Goal: Information Seeking & Learning: Learn about a topic

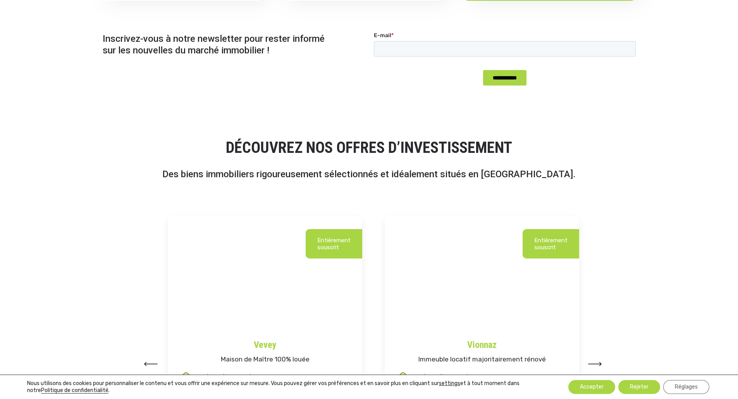
scroll to position [891, 0]
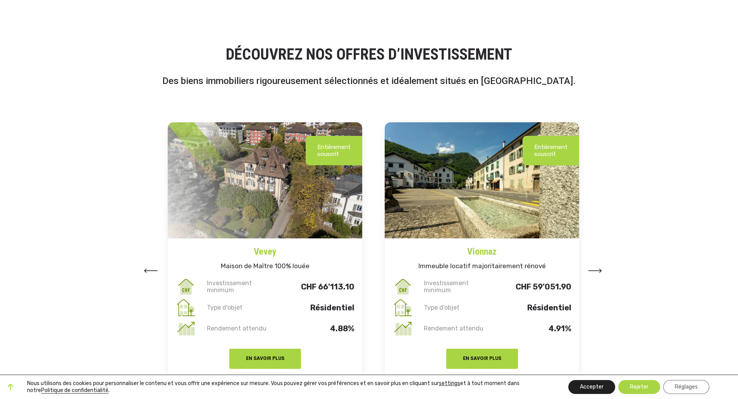
click at [596, 388] on button "Accepter" at bounding box center [591, 387] width 47 height 14
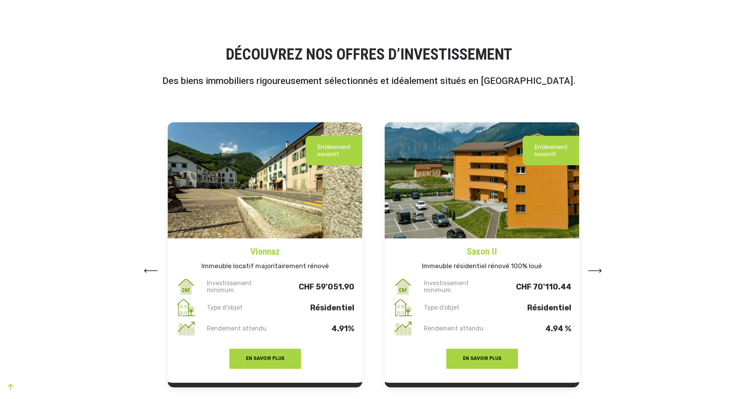
click at [597, 271] on img at bounding box center [595, 271] width 14 height 4
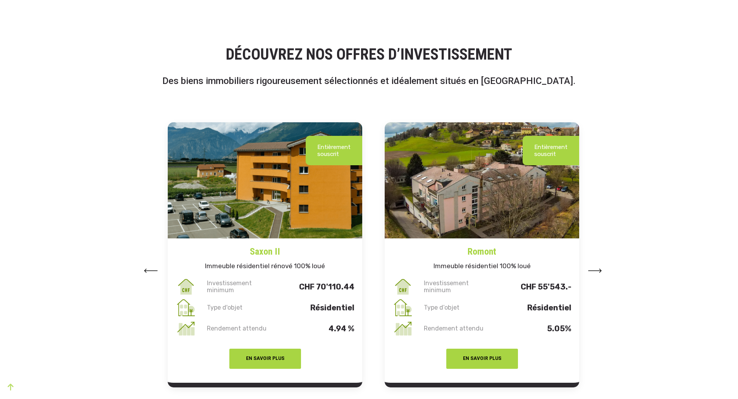
click at [597, 271] on img at bounding box center [595, 271] width 14 height 4
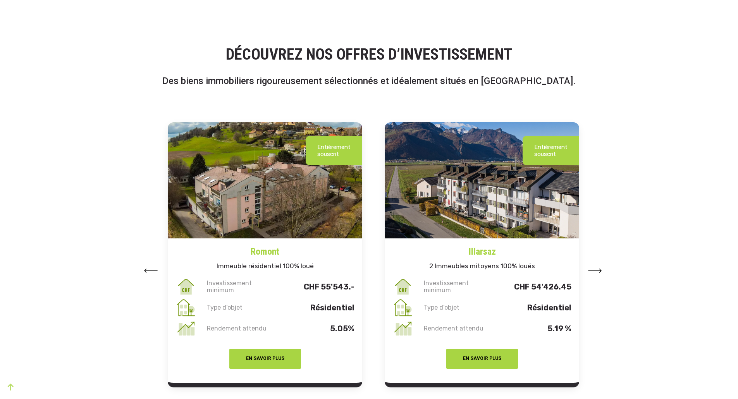
click at [597, 271] on img at bounding box center [595, 271] width 14 height 4
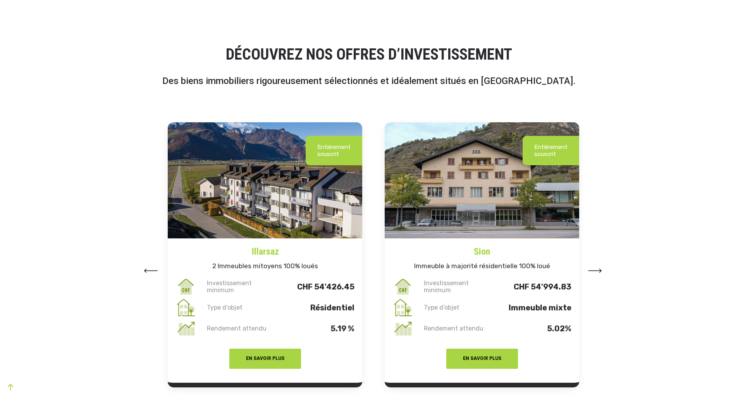
click at [597, 271] on img at bounding box center [595, 271] width 14 height 4
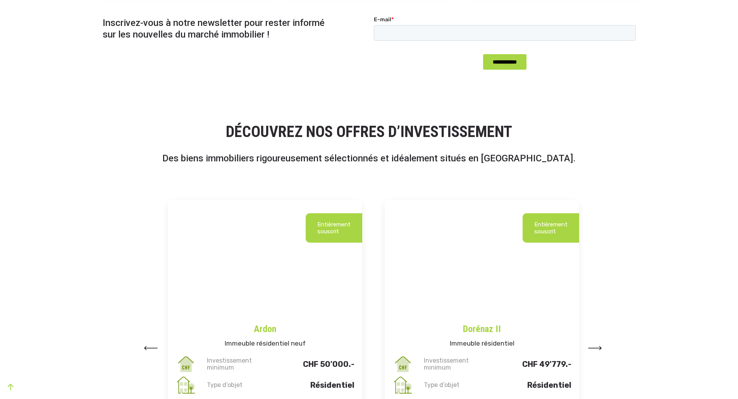
scroll to position [1007, 0]
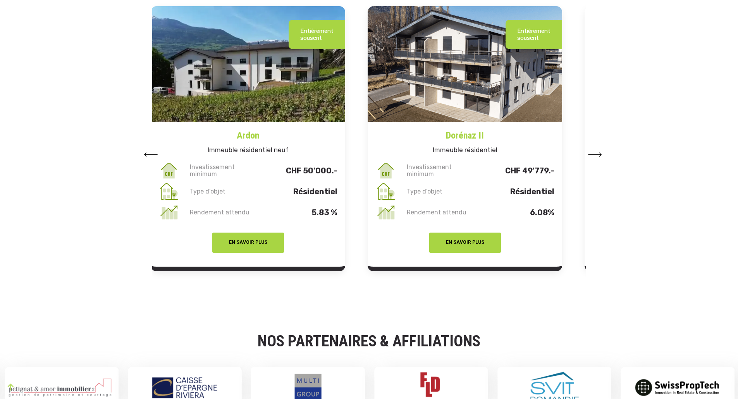
drag, startPoint x: 489, startPoint y: 149, endPoint x: 459, endPoint y: 168, distance: 35.5
click at [459, 168] on div "Entièrement souscrit [PERSON_NAME] Immeuble résidentiel Investissement minimum …" at bounding box center [464, 138] width 194 height 265
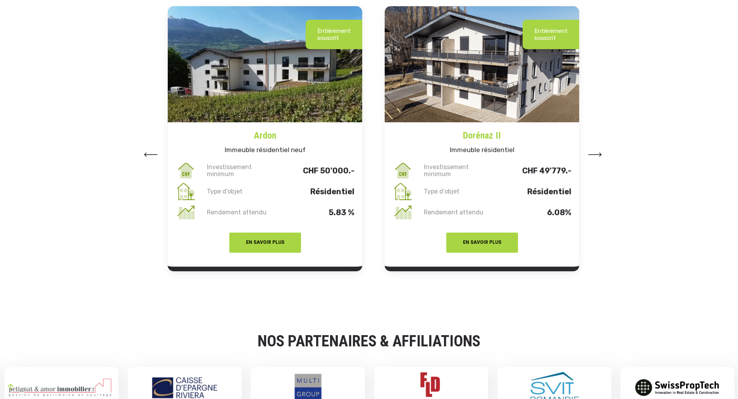
click at [590, 153] on img at bounding box center [595, 155] width 14 height 4
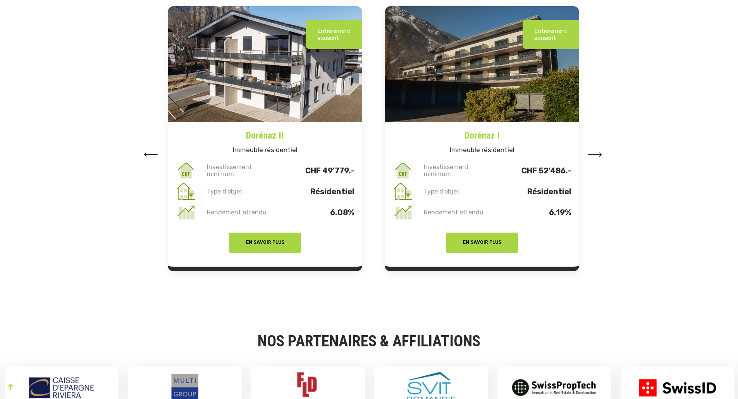
click at [601, 156] on img at bounding box center [595, 155] width 14 height 4
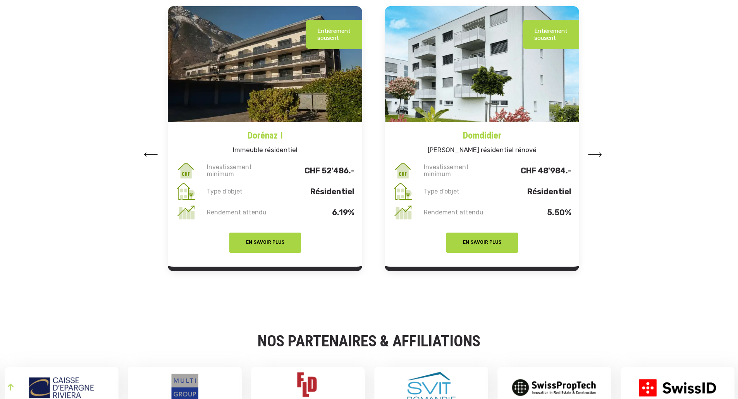
click at [601, 156] on img at bounding box center [595, 155] width 14 height 4
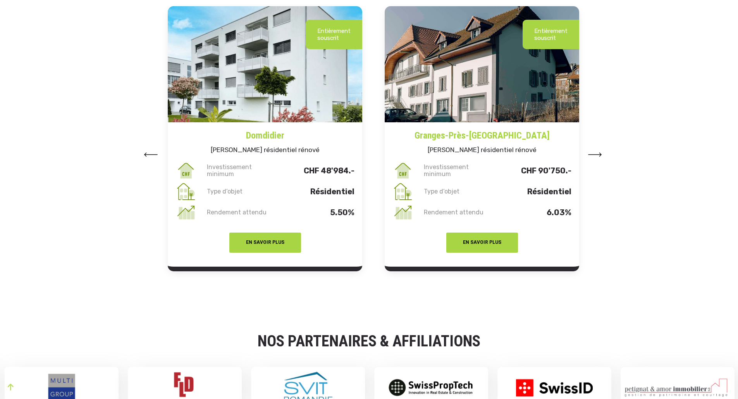
click at [594, 150] on button at bounding box center [595, 154] width 14 height 12
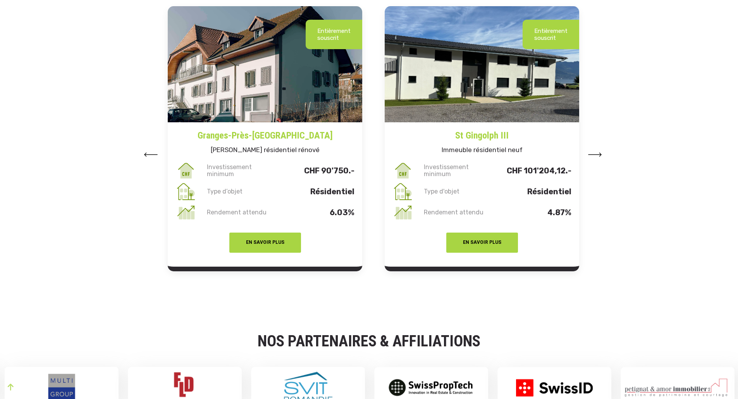
click at [594, 150] on button at bounding box center [595, 154] width 14 height 12
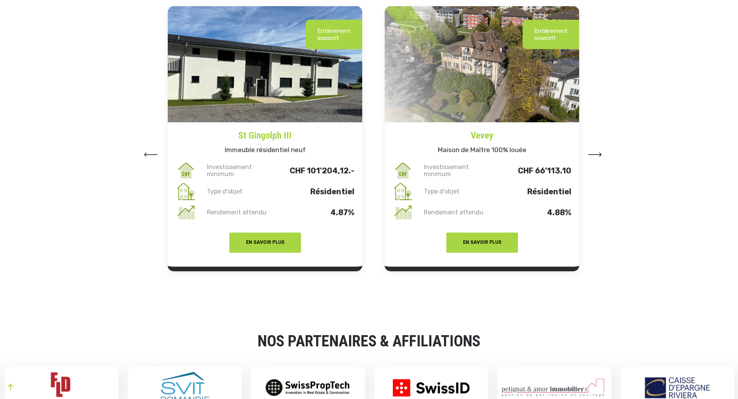
click at [594, 150] on button at bounding box center [595, 154] width 14 height 12
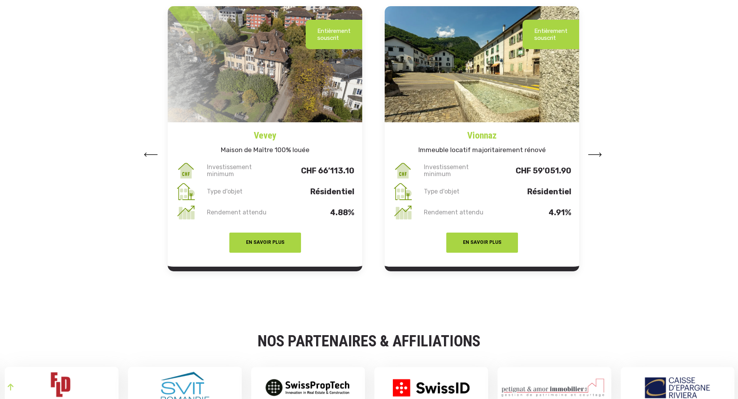
click at [509, 137] on h4 "Vionnaz" at bounding box center [482, 132] width 194 height 20
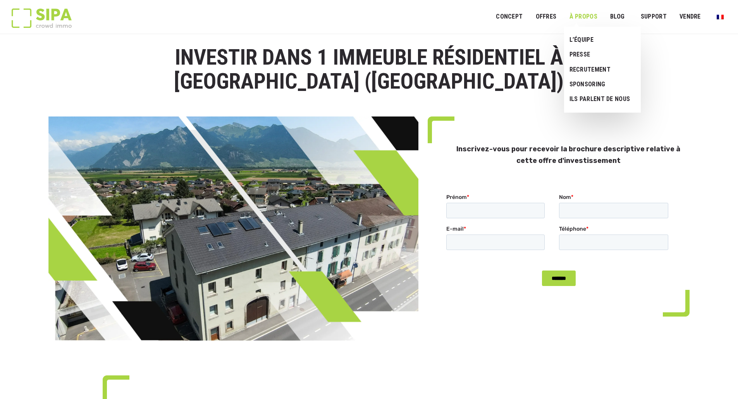
click at [585, 17] on link "À PROPOS" at bounding box center [583, 16] width 38 height 17
click at [587, 42] on link "L’ÉQUIPE" at bounding box center [599, 40] width 71 height 15
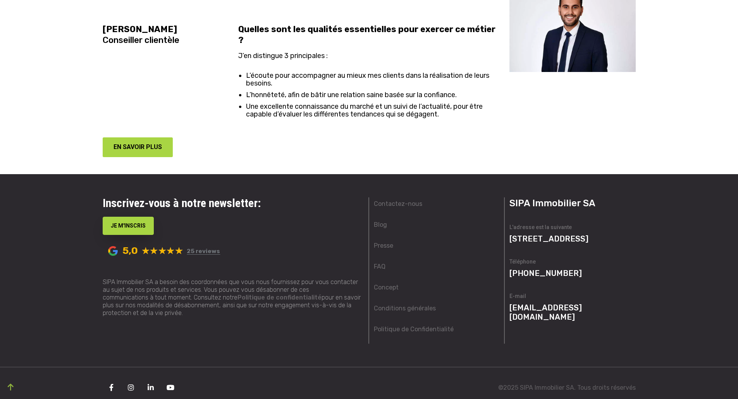
scroll to position [1738, 0]
